Goal: Task Accomplishment & Management: Manage account settings

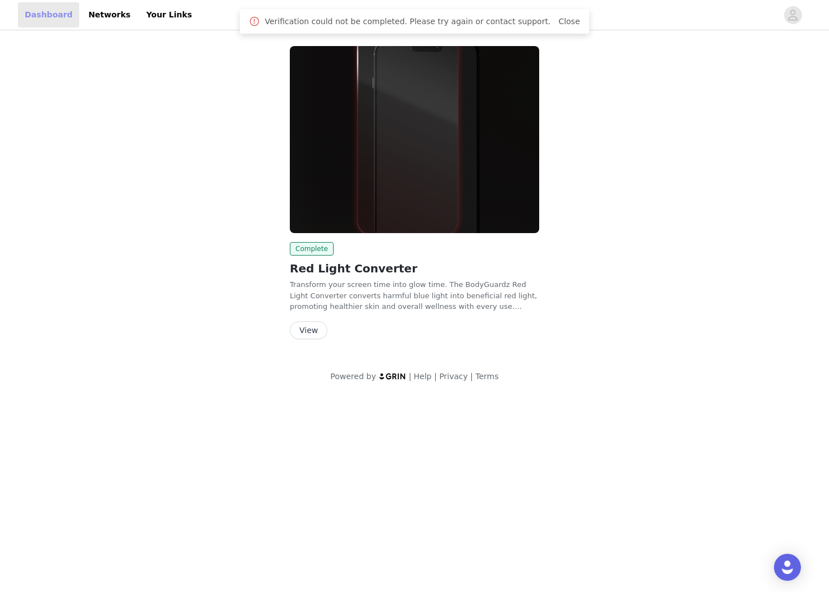
click at [63, 21] on link "Dashboard" at bounding box center [48, 14] width 61 height 25
click at [63, 22] on link "Dashboard" at bounding box center [48, 14] width 61 height 25
click at [781, 17] on button "button" at bounding box center [792, 15] width 31 height 18
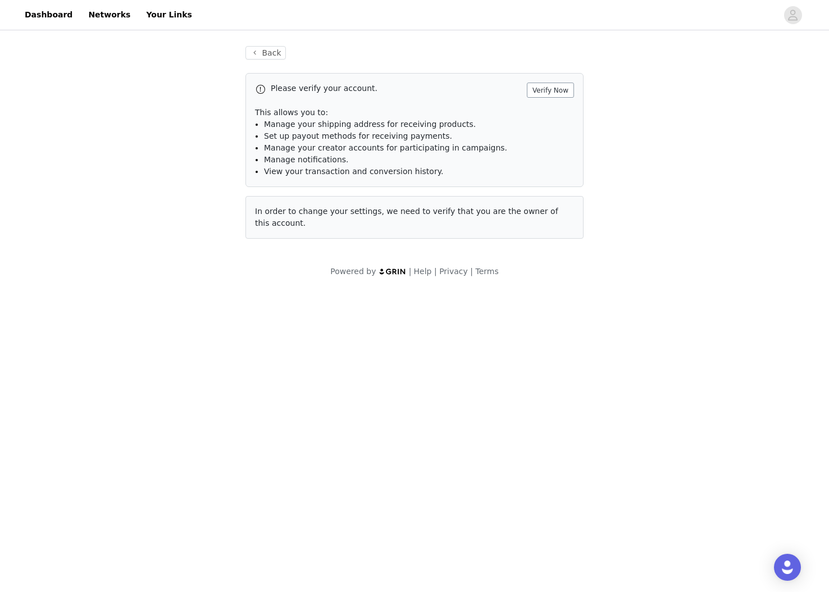
click at [548, 88] on button "Verify Now" at bounding box center [550, 90] width 47 height 15
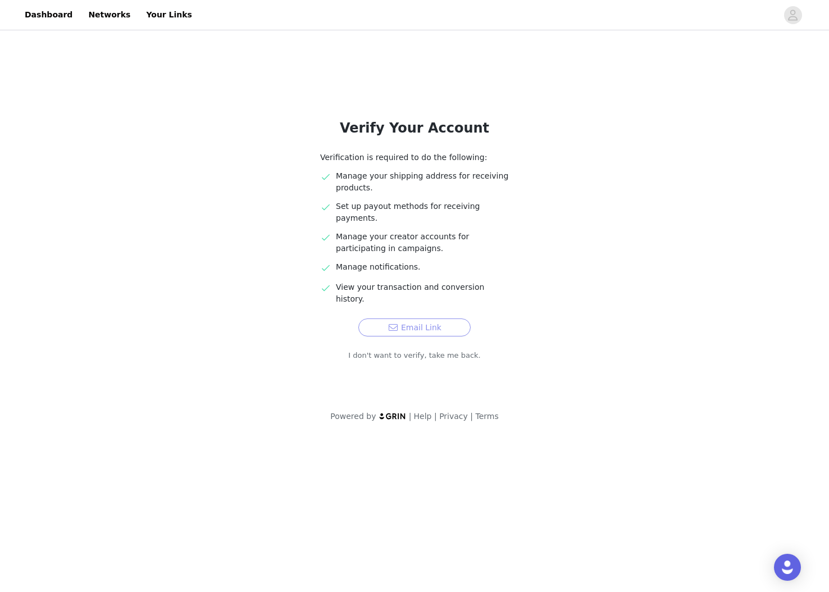
click at [436, 318] on button "Email Link" at bounding box center [414, 327] width 112 height 18
